Goal: Task Accomplishment & Management: Complete application form

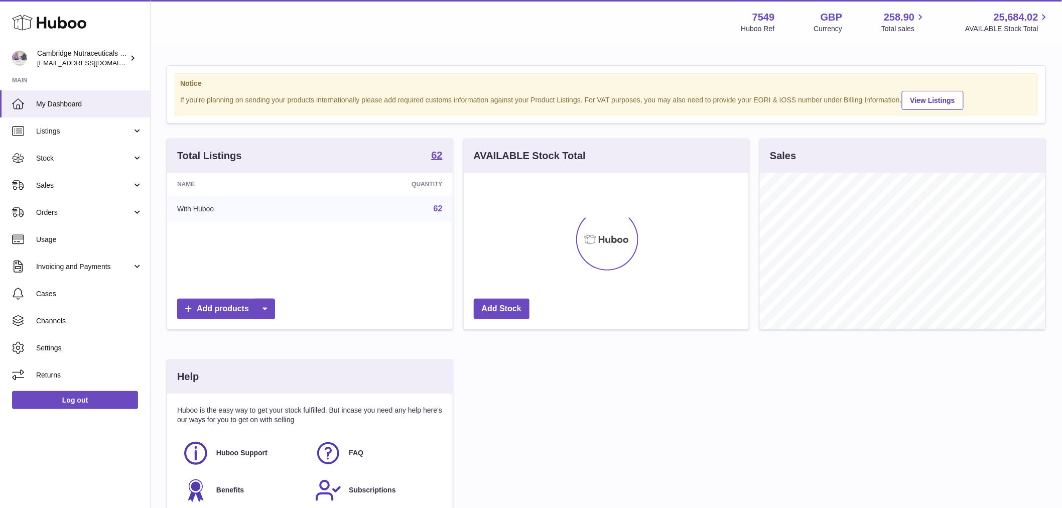
scroll to position [157, 285]
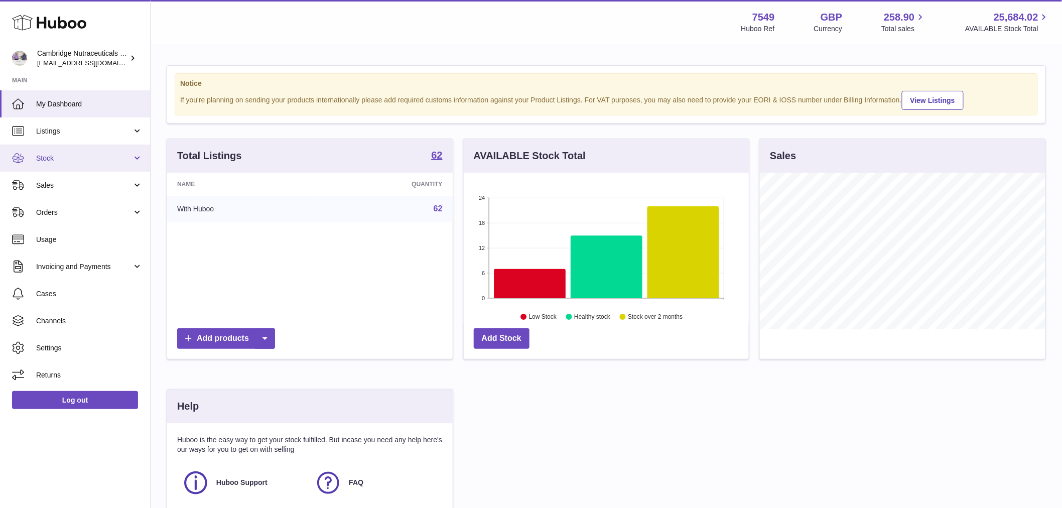
click at [86, 154] on span "Stock" at bounding box center [84, 159] width 96 height 10
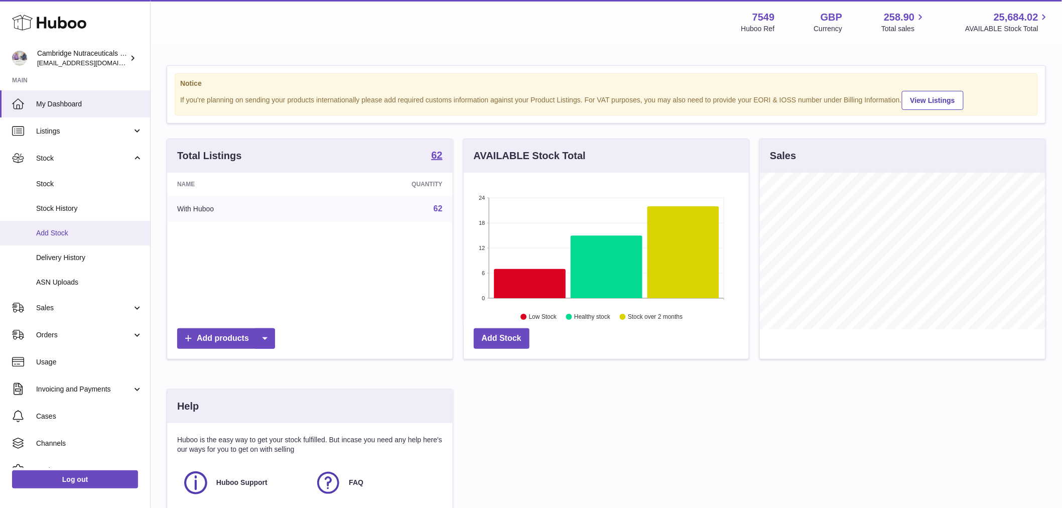
click at [86, 227] on link "Add Stock" at bounding box center [75, 233] width 150 height 25
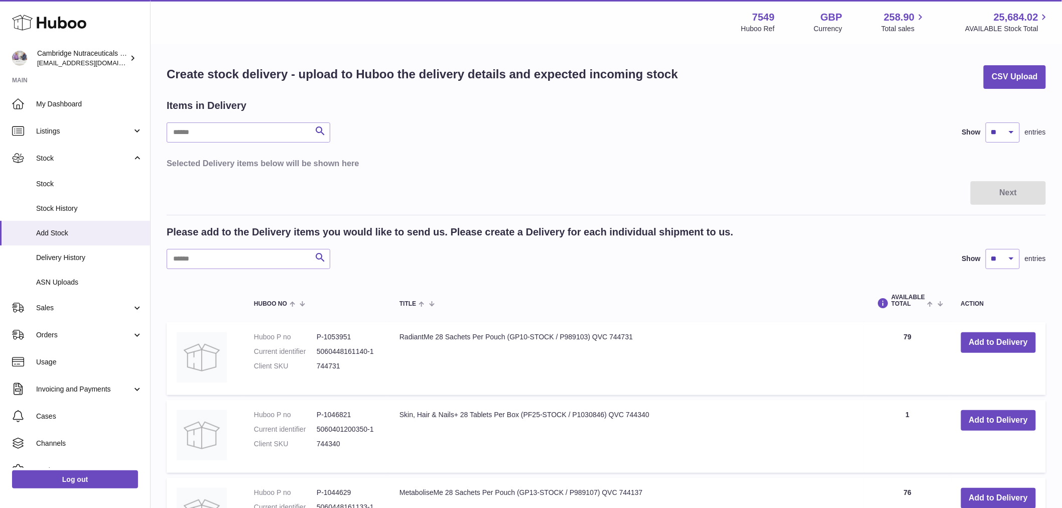
click at [225, 248] on div "Please add to the Delivery items you would like to send us. Please create a Del…" at bounding box center [606, 247] width 879 height 44
click at [229, 251] on input "text" at bounding box center [249, 259] width 164 height 20
type input "****"
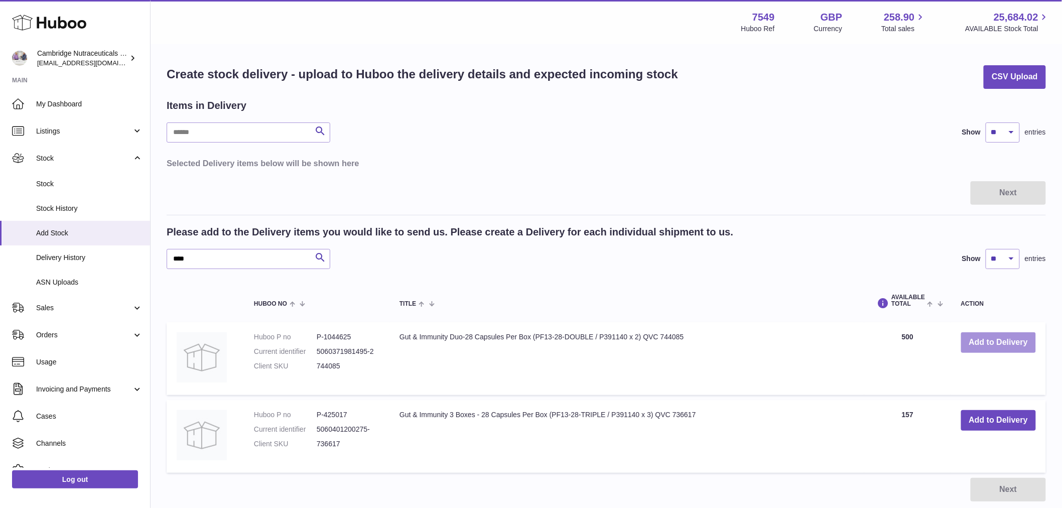
drag, startPoint x: 978, startPoint y: 340, endPoint x: 752, endPoint y: 318, distance: 227.0
click at [977, 340] on button "Add to Delivery" at bounding box center [998, 342] width 75 height 21
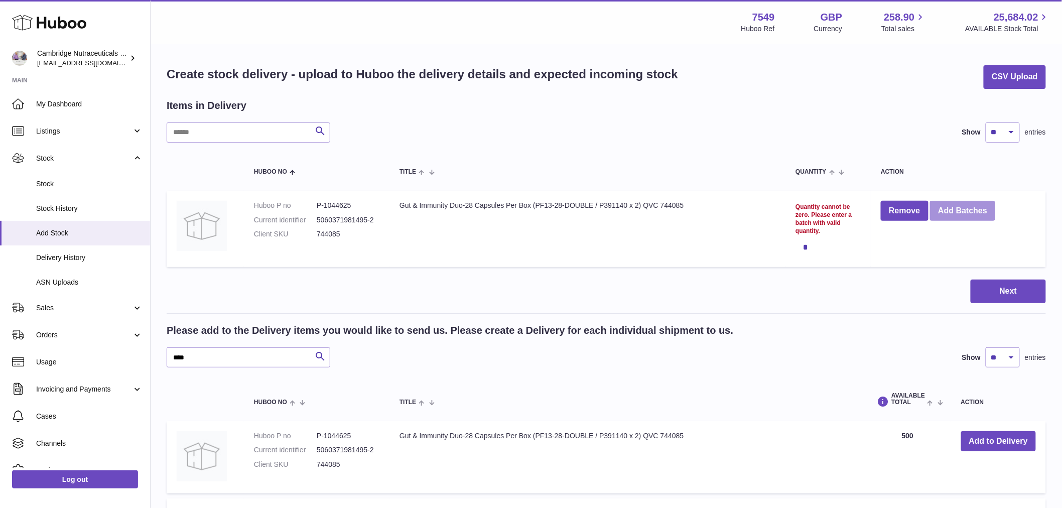
click at [969, 210] on button "Add Batches" at bounding box center [962, 211] width 65 height 21
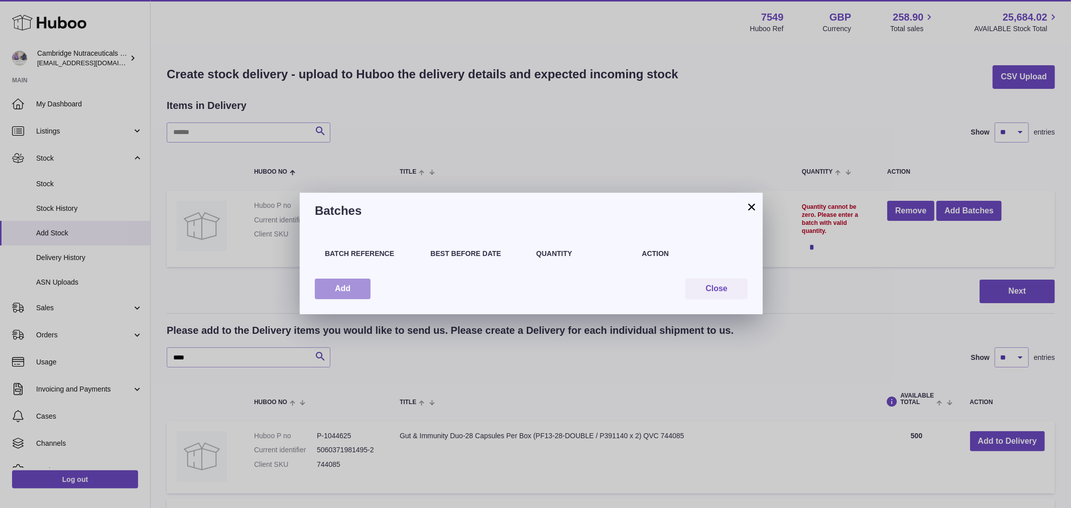
click at [331, 289] on button "Add" at bounding box center [343, 289] width 56 height 21
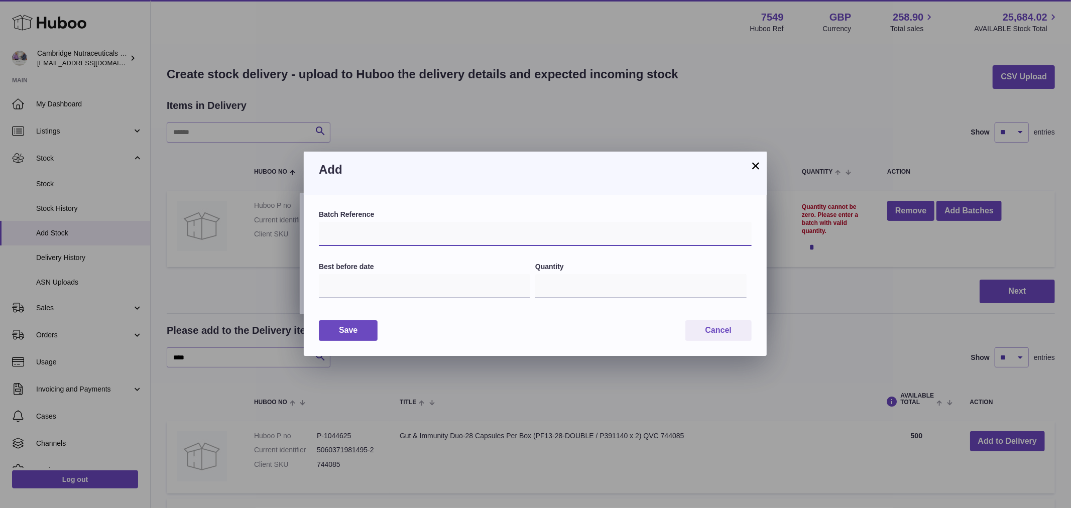
click at [425, 231] on input "text" at bounding box center [535, 234] width 433 height 24
drag, startPoint x: 352, startPoint y: 236, endPoint x: 271, endPoint y: 238, distance: 80.9
click at [349, 236] on input "text" at bounding box center [535, 234] width 433 height 24
paste input "******"
type input "******"
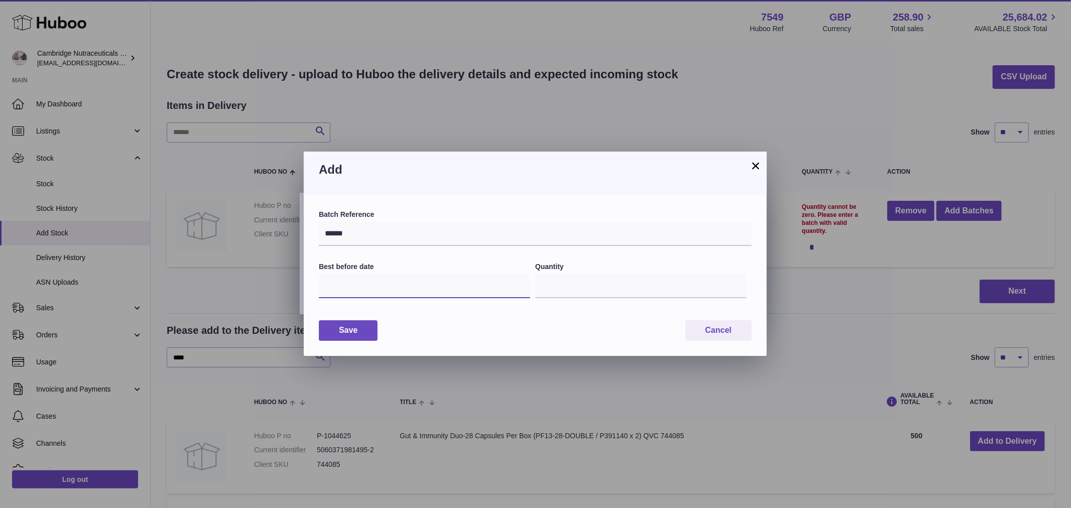
click at [364, 286] on input "text" at bounding box center [424, 286] width 211 height 24
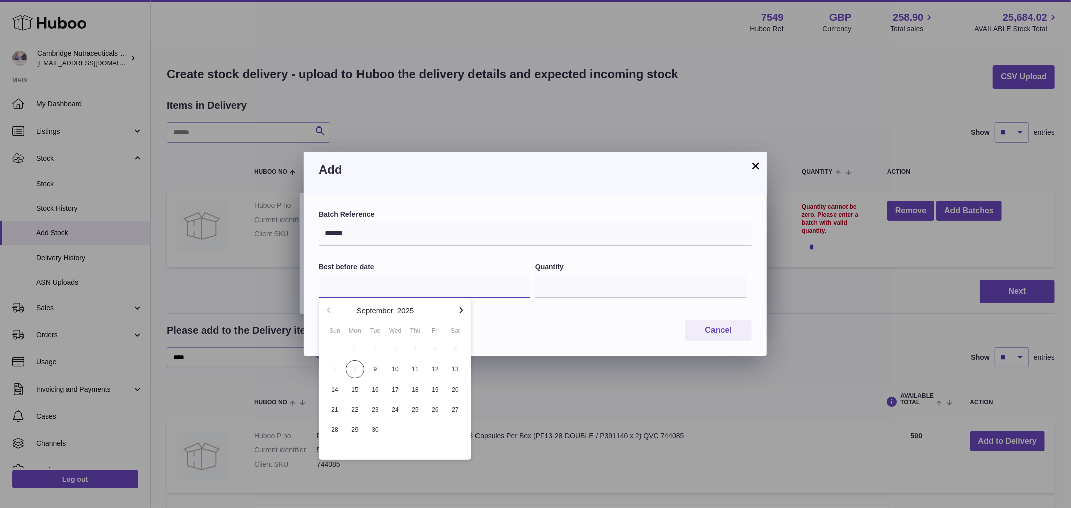
paste input "**********"
type input "**********"
click at [583, 293] on input "*" at bounding box center [640, 286] width 211 height 24
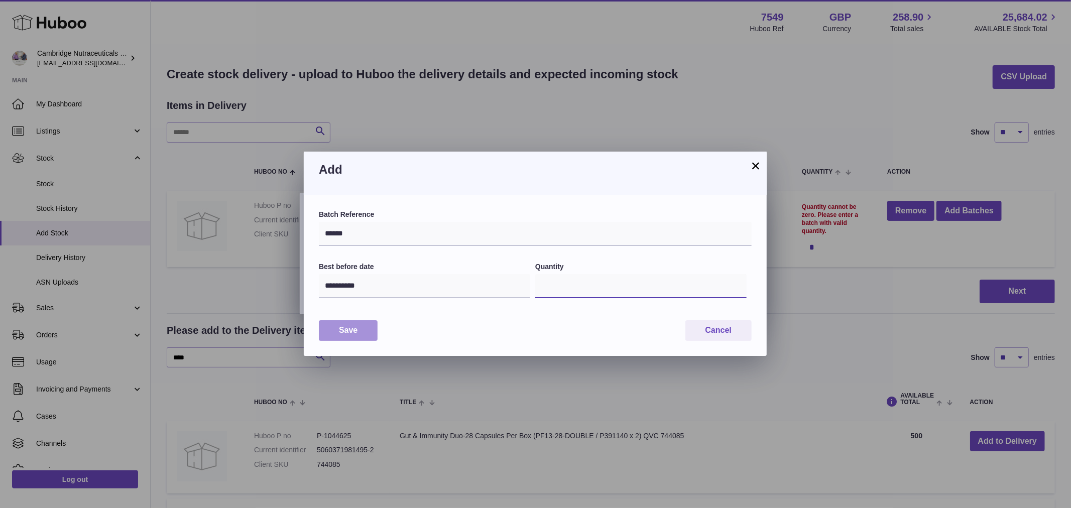
type input "****"
click at [339, 335] on button "Save" at bounding box center [348, 330] width 59 height 21
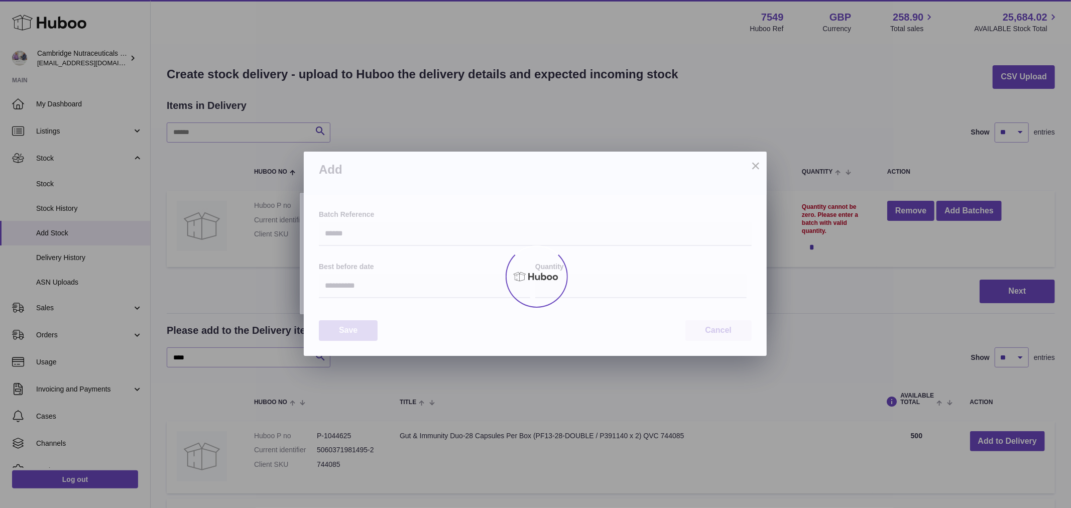
type input "****"
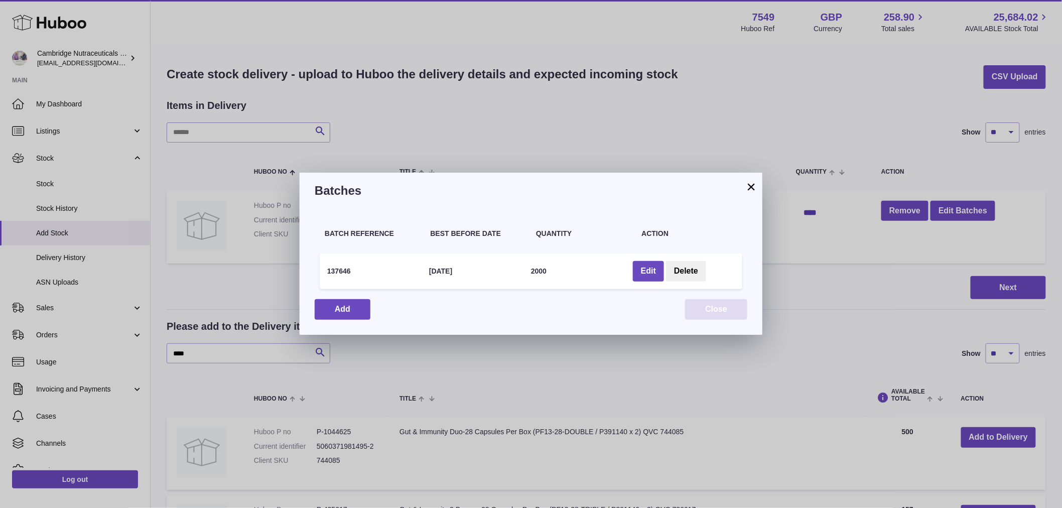
click at [735, 308] on button "Close" at bounding box center [716, 309] width 62 height 21
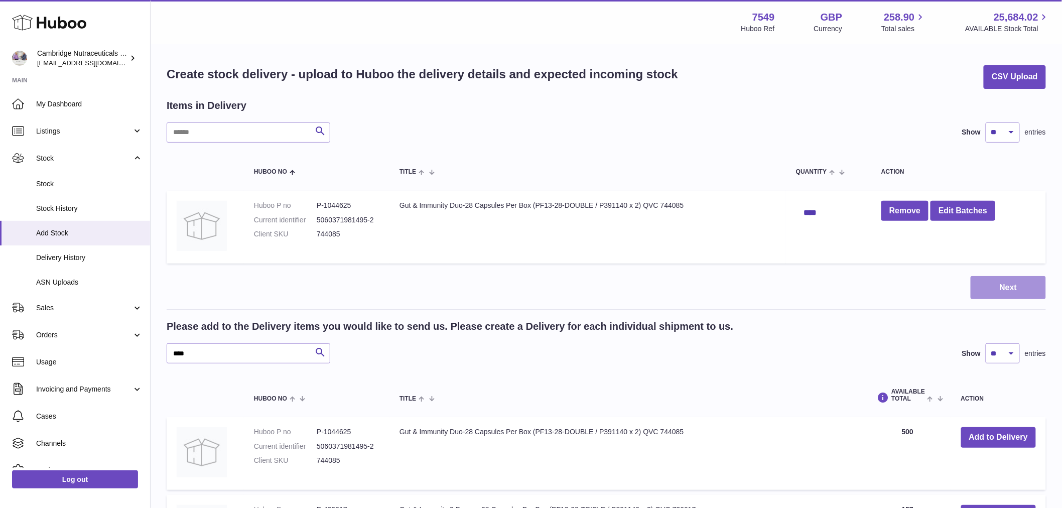
click at [1001, 285] on button "Next" at bounding box center [1008, 288] width 75 height 24
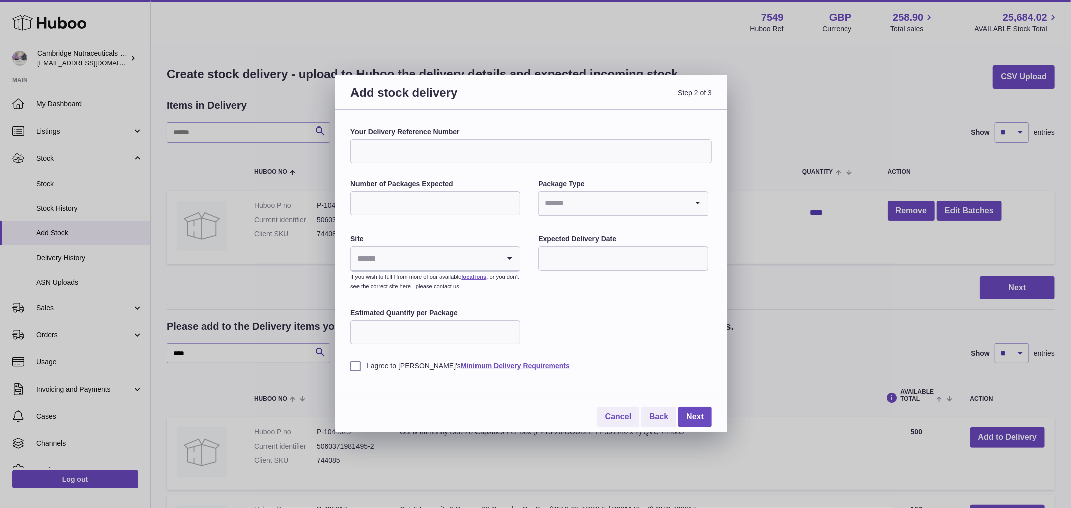
click at [417, 154] on input "Your Delivery Reference Number" at bounding box center [530, 151] width 361 height 24
type input "**********"
drag, startPoint x: 468, startPoint y: 209, endPoint x: 463, endPoint y: 209, distance: 5.0
click at [467, 209] on input "Number of Packages Expected" at bounding box center [435, 203] width 170 height 24
type input "****"
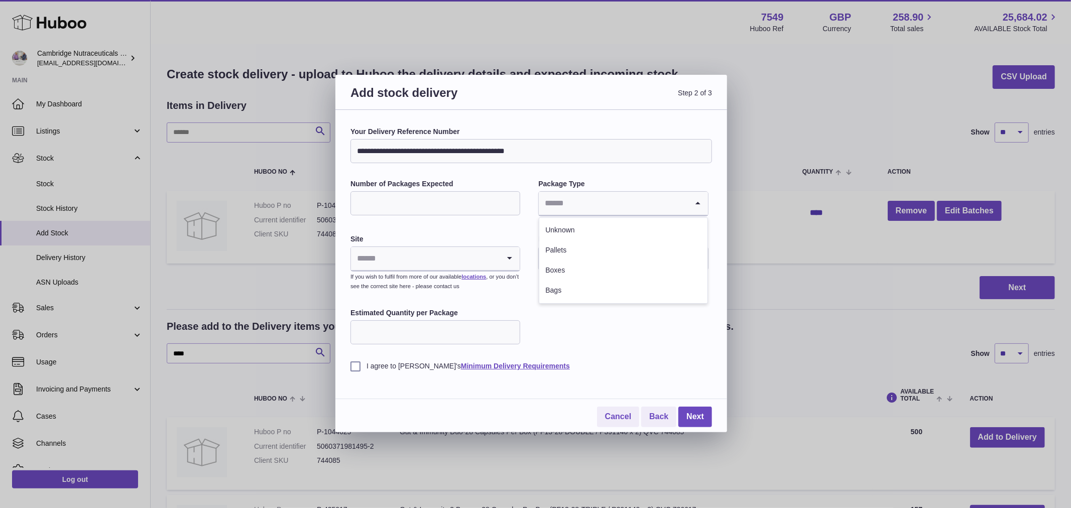
drag, startPoint x: 569, startPoint y: 200, endPoint x: 573, endPoint y: 208, distance: 9.4
click at [571, 202] on input "Search for option" at bounding box center [613, 203] width 149 height 23
drag, startPoint x: 580, startPoint y: 226, endPoint x: 509, endPoint y: 274, distance: 85.5
click at [578, 228] on li "Unknown" at bounding box center [623, 230] width 168 height 20
click at [404, 266] on input "Search for option" at bounding box center [425, 258] width 149 height 23
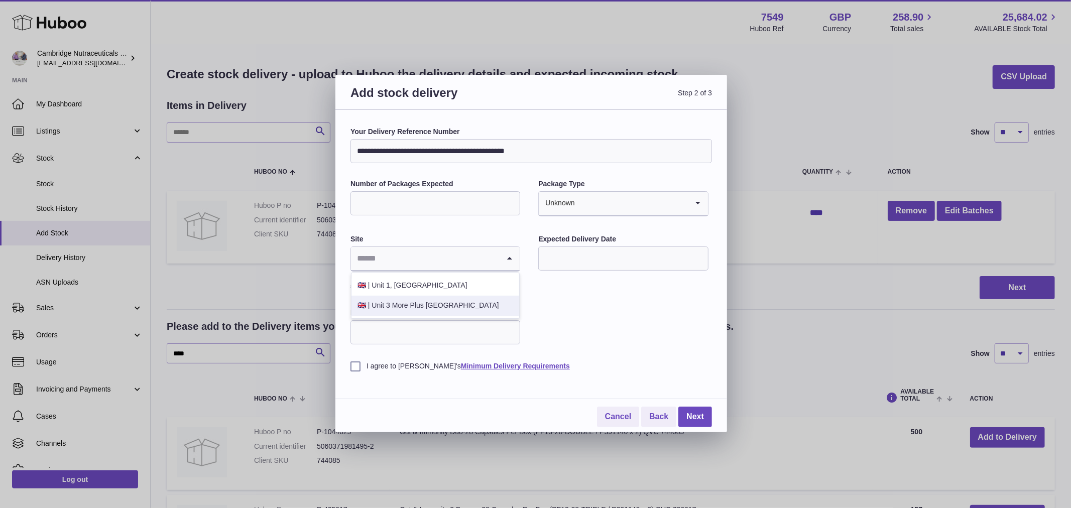
click at [417, 304] on li "🇬🇧 | Unit 3 More Plus [GEOGRAPHIC_DATA]" at bounding box center [435, 306] width 168 height 20
click at [355, 365] on label "I agree to [PERSON_NAME]'s Minimum Delivery Requirements" at bounding box center [530, 366] width 361 height 10
drag, startPoint x: 438, startPoint y: 335, endPoint x: 443, endPoint y: 335, distance: 5.5
click at [437, 335] on input "Estimated Quantity per Package" at bounding box center [435, 332] width 170 height 24
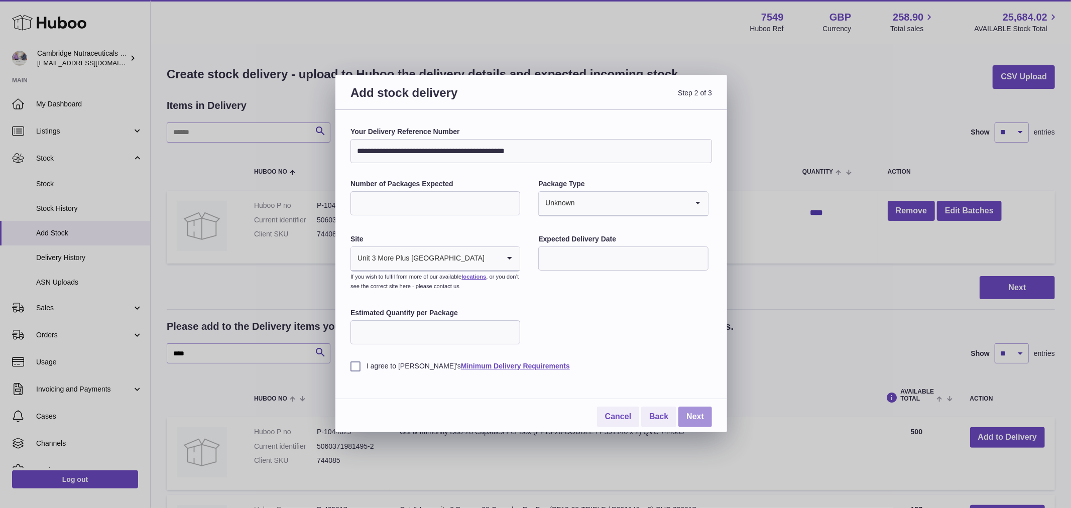
type input "*"
click at [706, 421] on link "Next" at bounding box center [695, 417] width 34 height 21
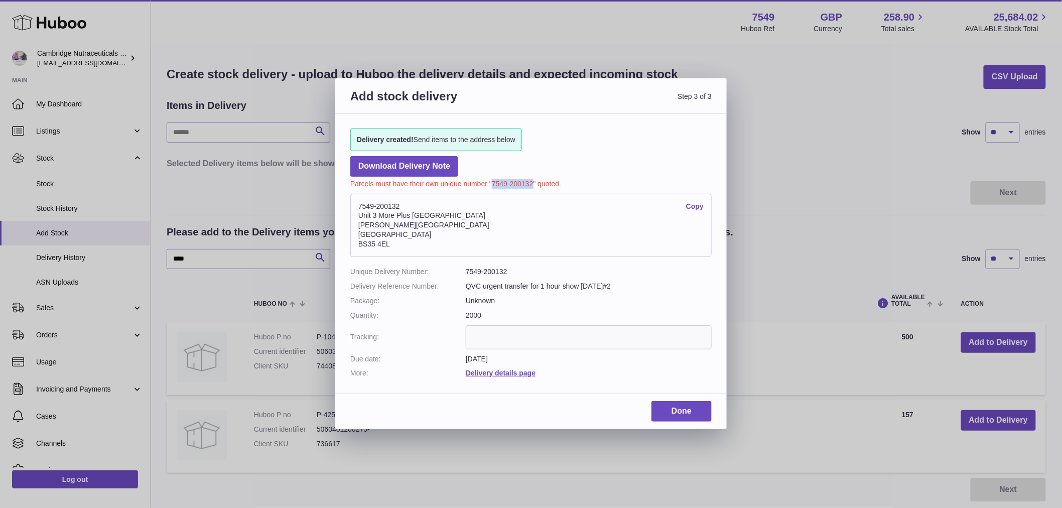
drag, startPoint x: 532, startPoint y: 184, endPoint x: 493, endPoint y: 183, distance: 38.7
click at [493, 183] on p "Parcels must have their own unique number "7549-200132" quoted." at bounding box center [530, 183] width 361 height 12
copy p "7549-200132"
drag, startPoint x: 692, startPoint y: 398, endPoint x: 687, endPoint y: 407, distance: 9.9
click at [690, 398] on div "Add stock delivery Step 3 of 3 Delivery created! Send items to the address belo…" at bounding box center [531, 253] width 392 height 351
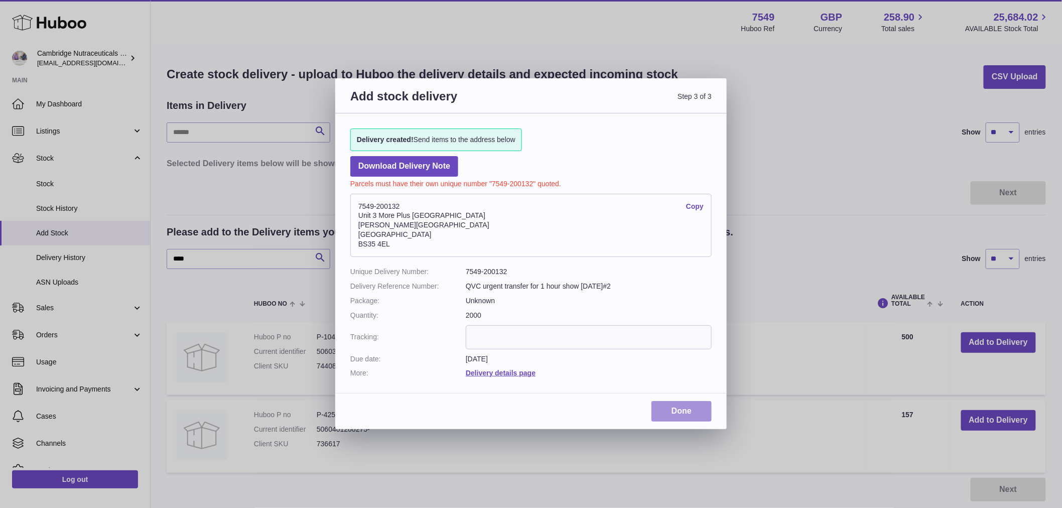
click at [688, 413] on link "Done" at bounding box center [682, 411] width 60 height 21
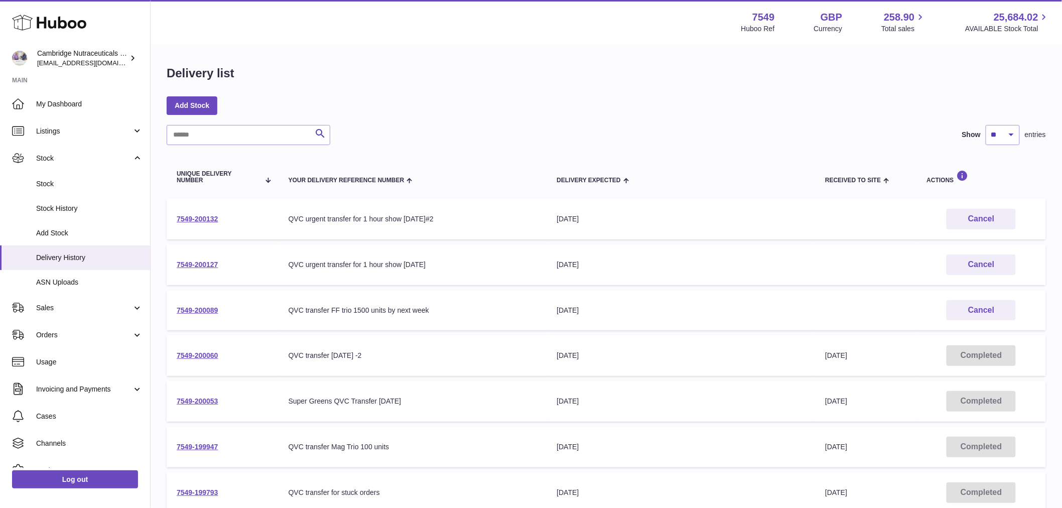
click at [216, 34] on div "Menu Huboo 7549 Huboo Ref GBP Currency 258.90 Total sales 25,684.02 AVAILABLE S…" at bounding box center [607, 22] width 912 height 44
